Goal: Book appointment/travel/reservation

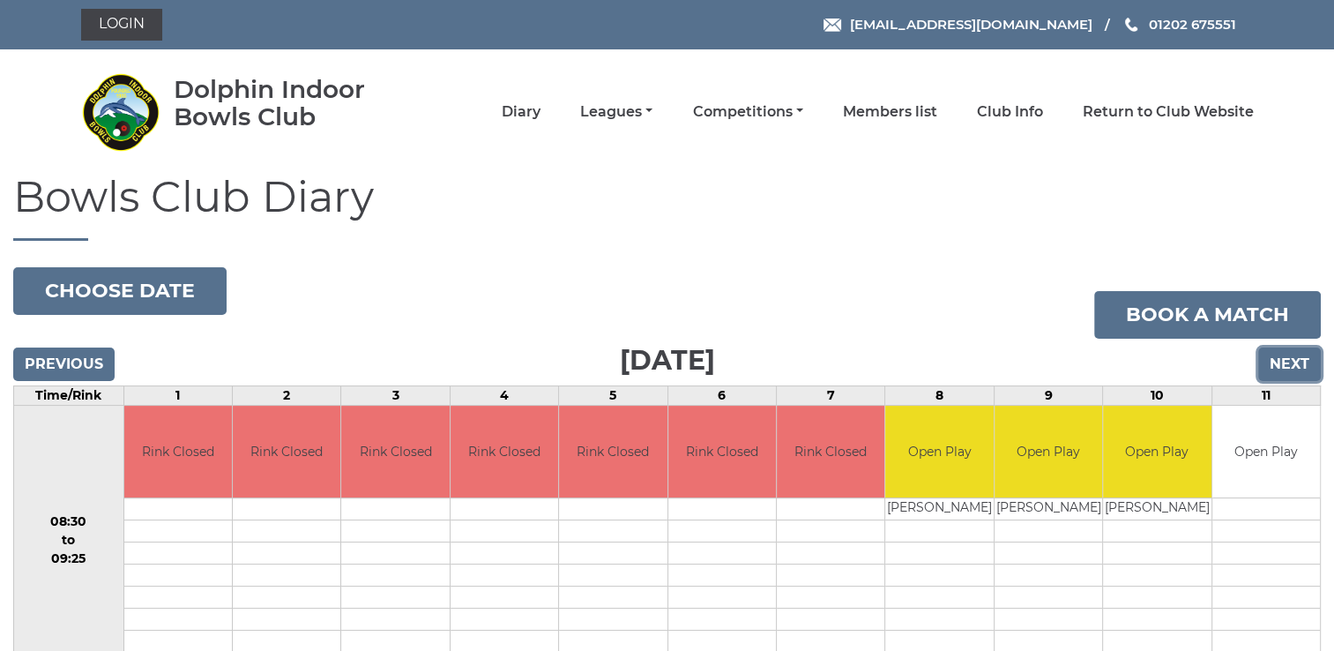
click at [1304, 365] on input "Next" at bounding box center [1289, 364] width 63 height 34
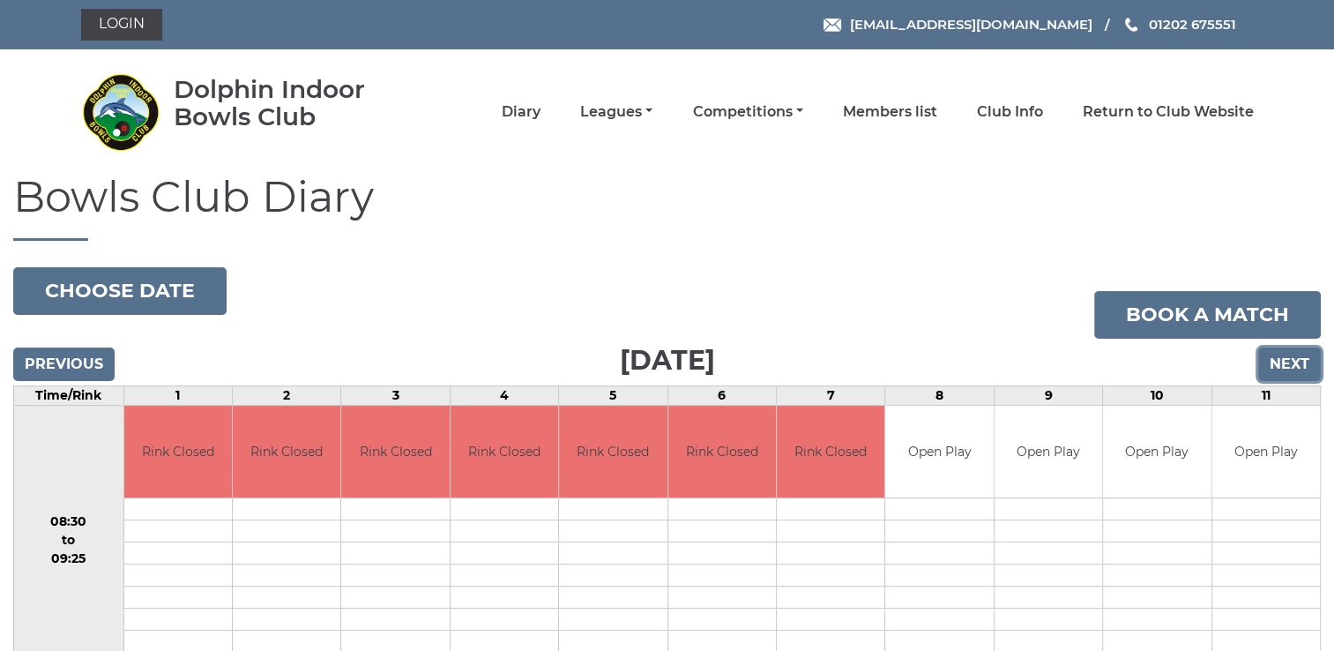
click at [1304, 364] on input "Next" at bounding box center [1289, 364] width 63 height 34
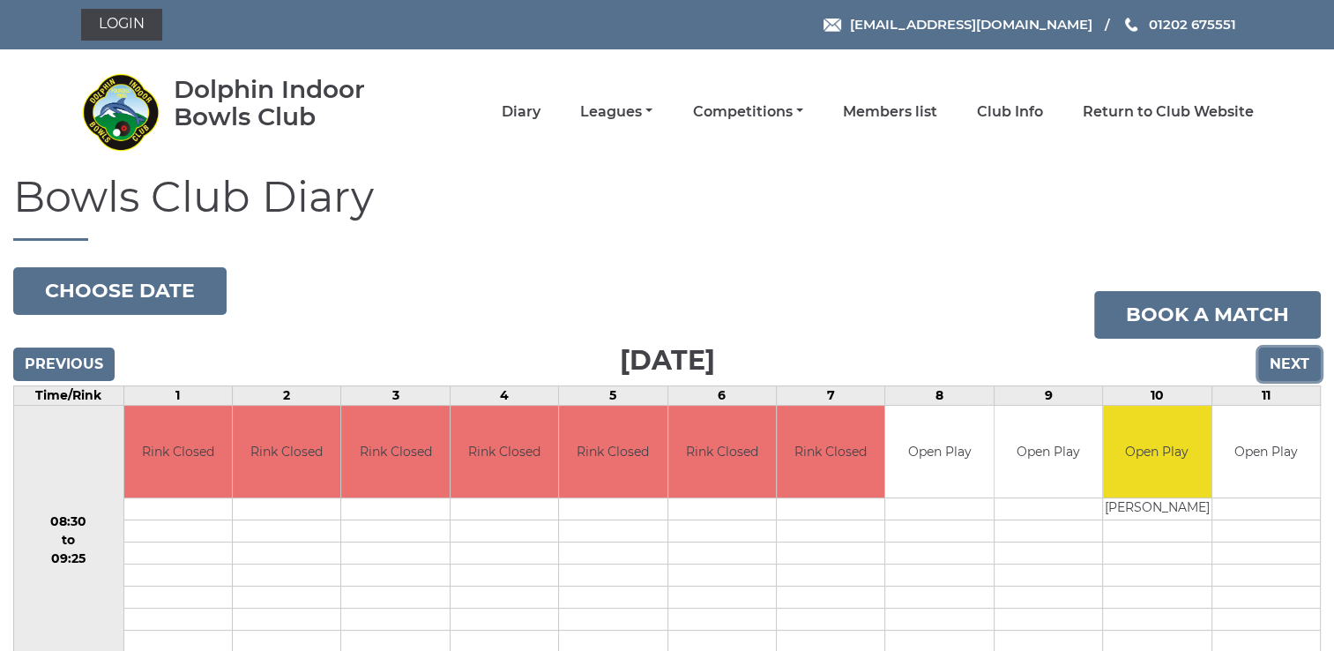
click at [1303, 364] on input "Next" at bounding box center [1289, 364] width 63 height 34
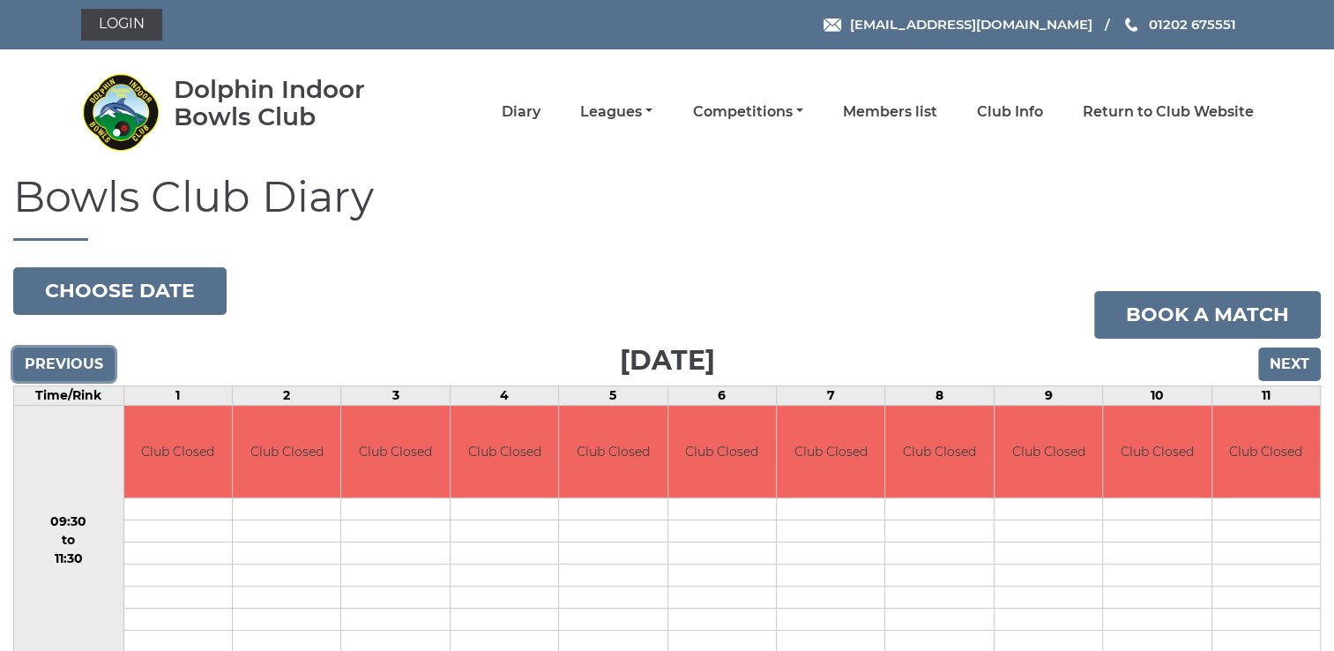
click at [99, 364] on input "Previous" at bounding box center [63, 364] width 101 height 34
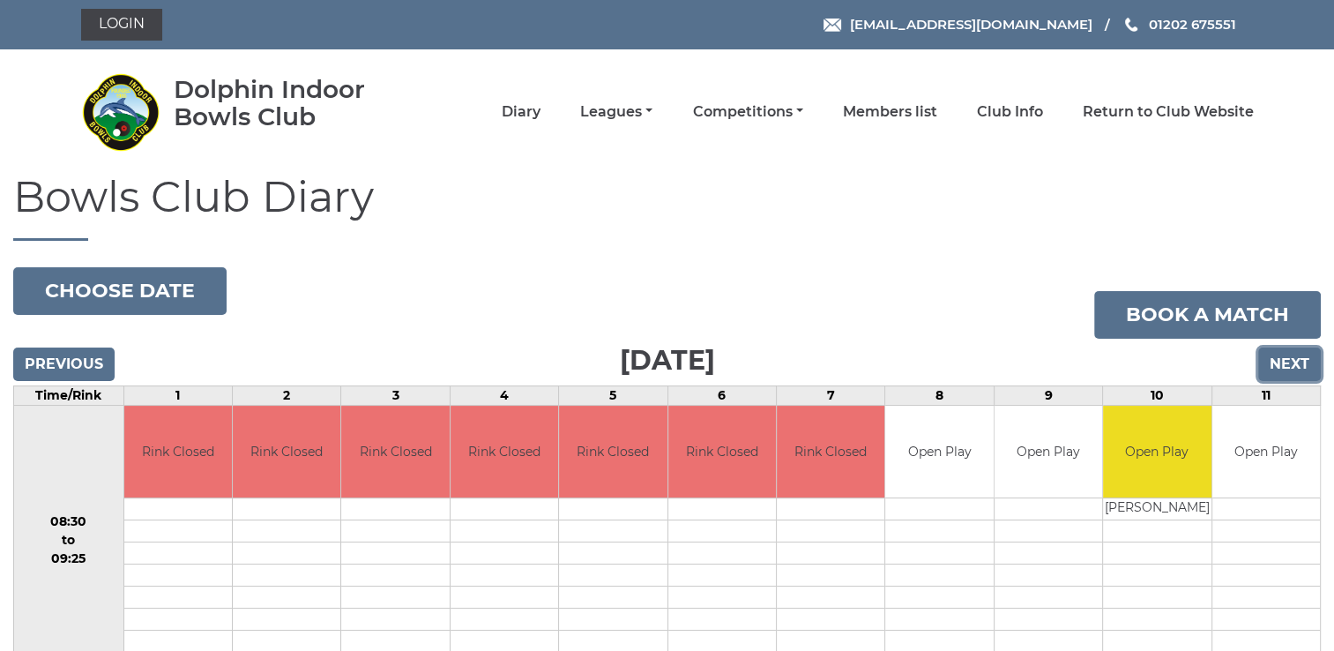
click at [1282, 363] on input "Next" at bounding box center [1289, 364] width 63 height 34
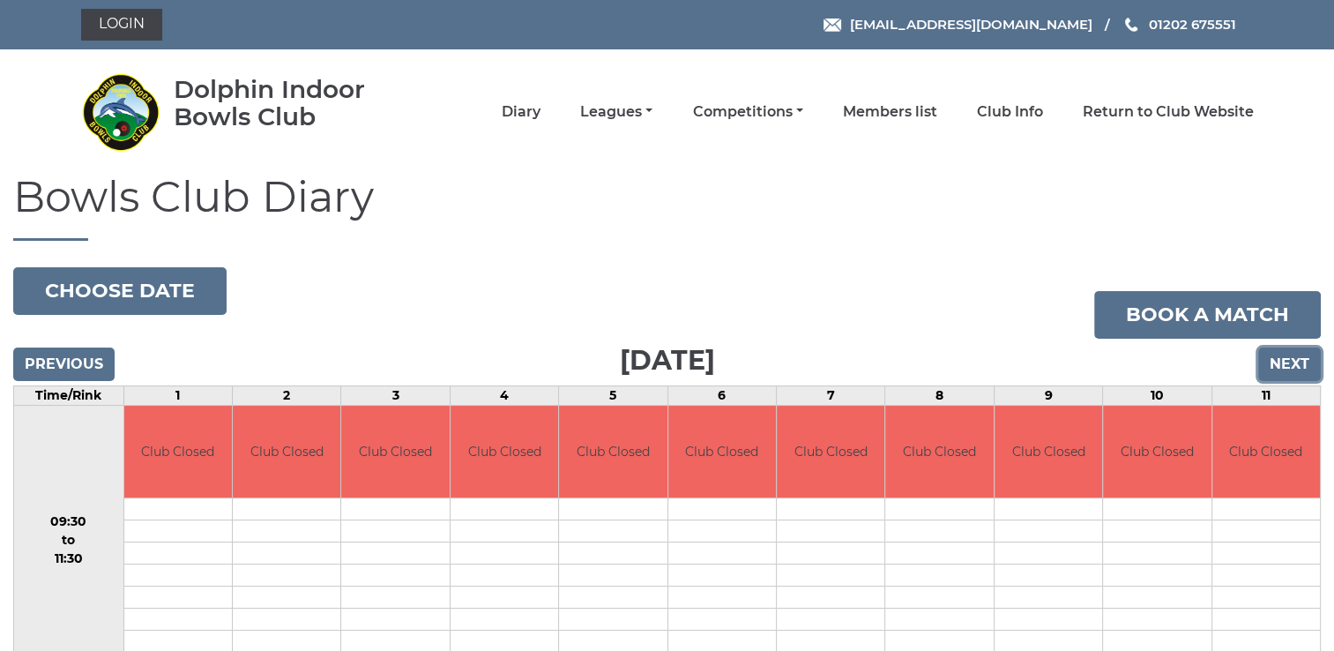
click at [1282, 364] on input "Next" at bounding box center [1289, 364] width 63 height 34
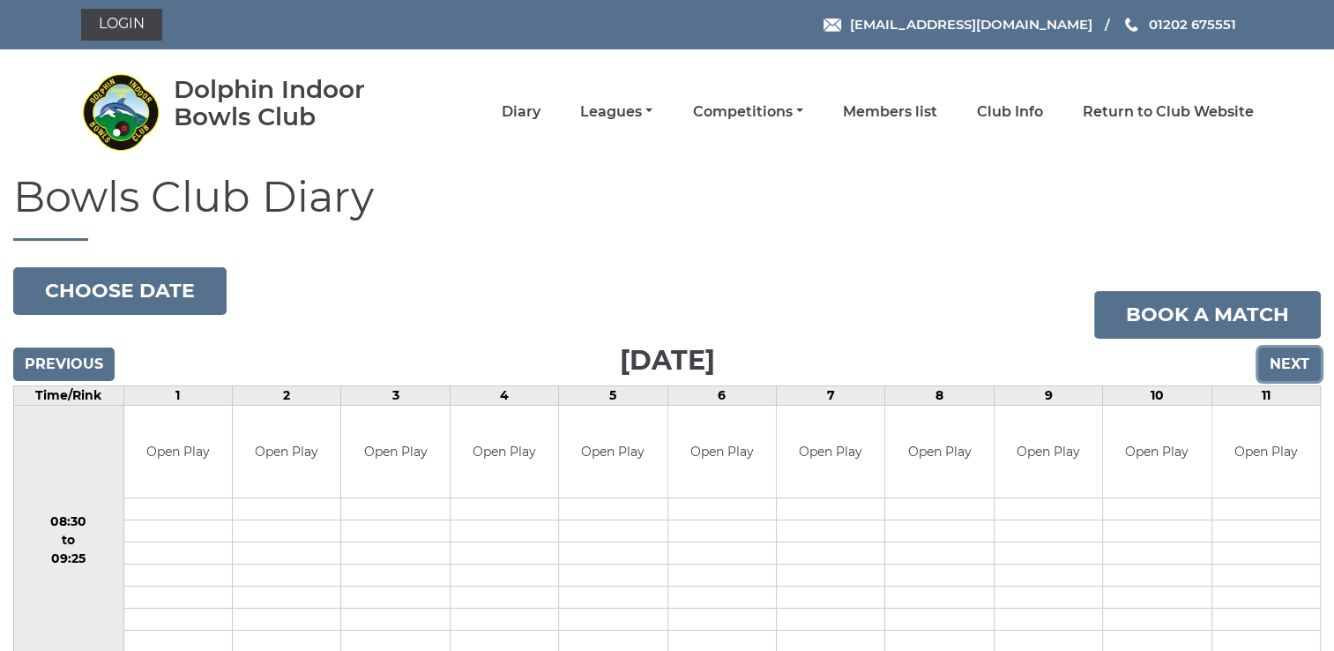
click at [1282, 364] on input "Next" at bounding box center [1289, 364] width 63 height 34
